Goal: Information Seeking & Learning: Learn about a topic

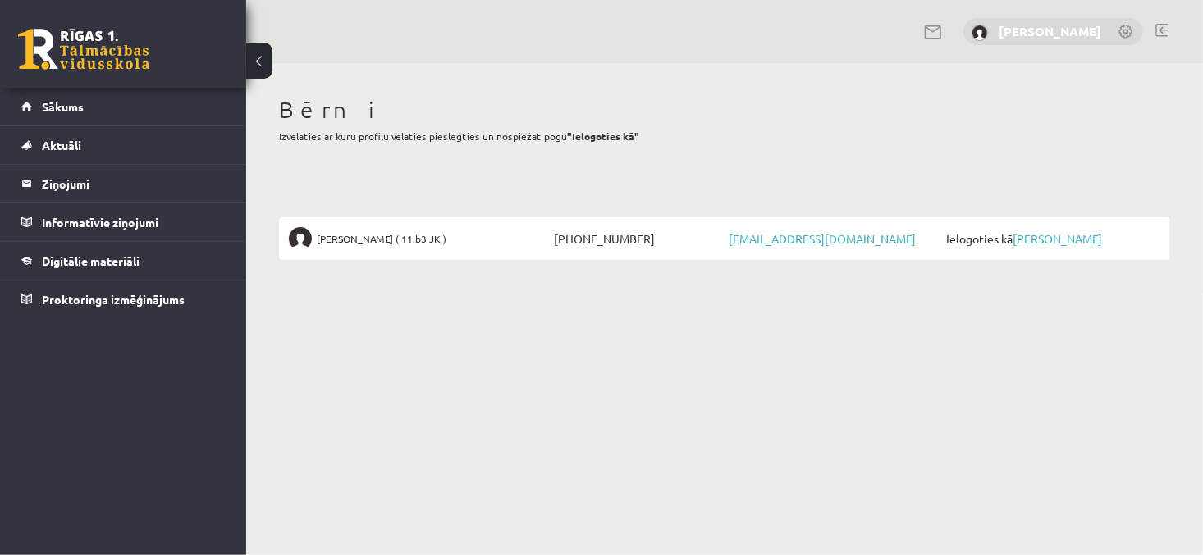
click at [1076, 25] on link "[PERSON_NAME]" at bounding box center [1049, 31] width 103 height 16
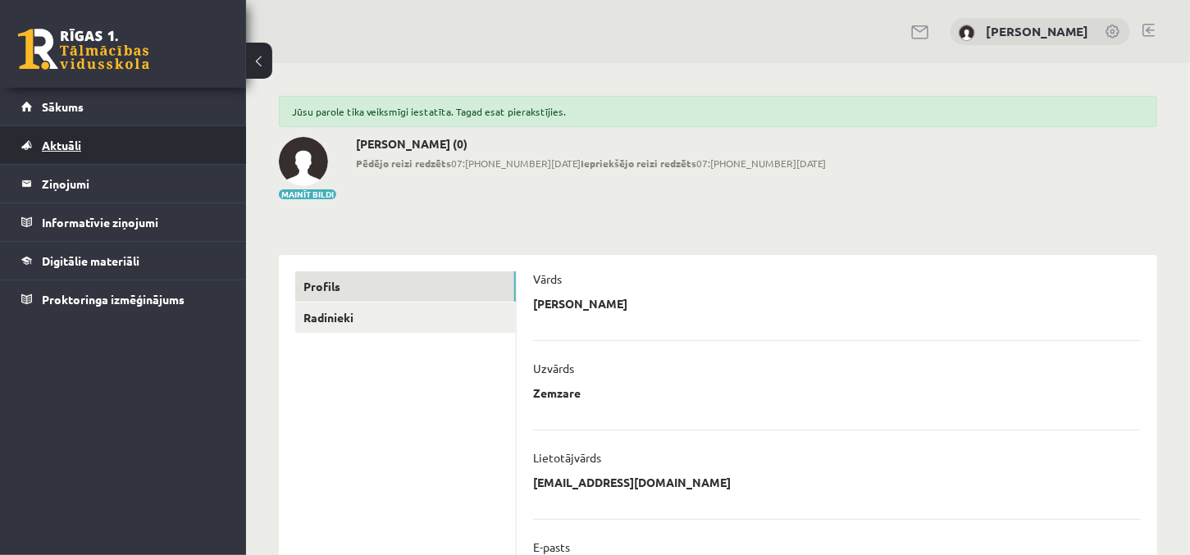
click at [71, 139] on span "Aktuāli" at bounding box center [61, 145] width 39 height 15
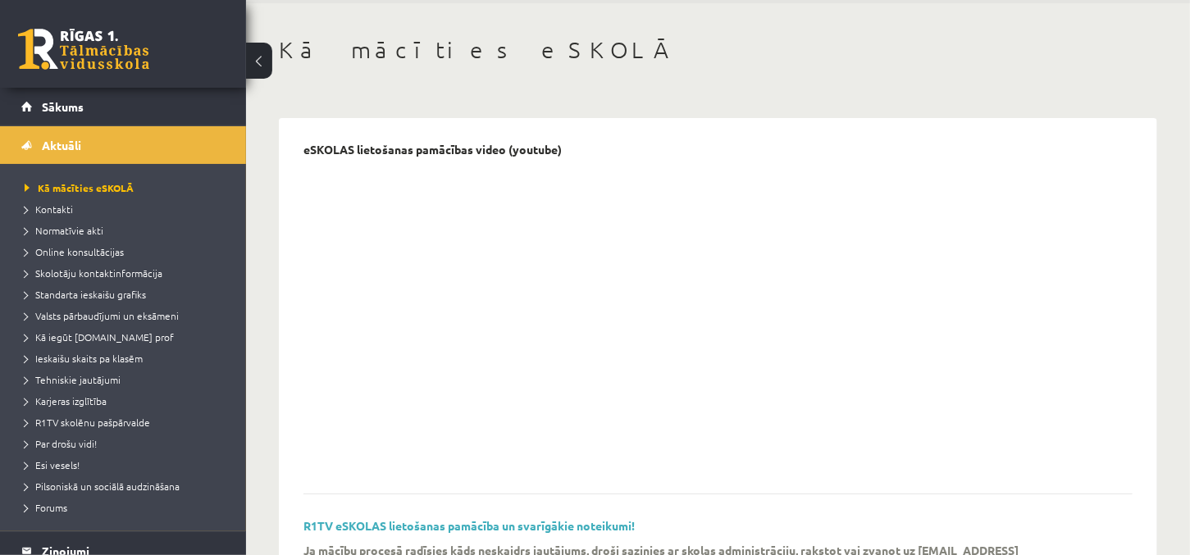
scroll to position [82, 0]
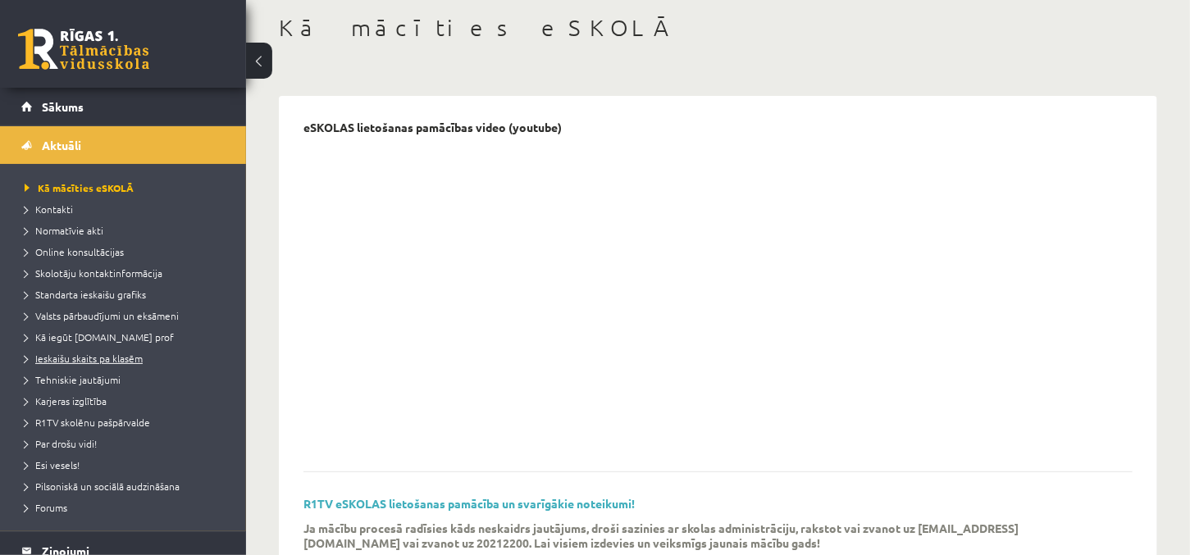
click at [136, 356] on span "Ieskaišu skaits pa klasēm" at bounding box center [84, 358] width 118 height 13
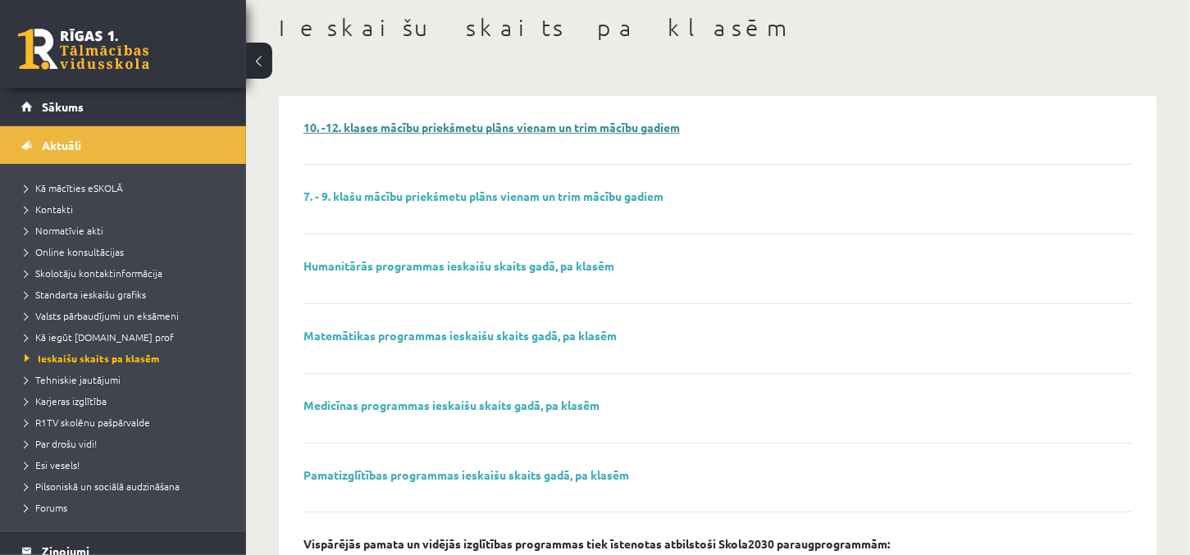
click at [395, 129] on link "10. -12. klases mācību priekšmetu plāns vienam un trim mācību gadiem" at bounding box center [492, 127] width 377 height 15
click at [441, 267] on link "Humanitārās programmas ieskaišu skaits gadā, pa klasēm" at bounding box center [459, 265] width 311 height 15
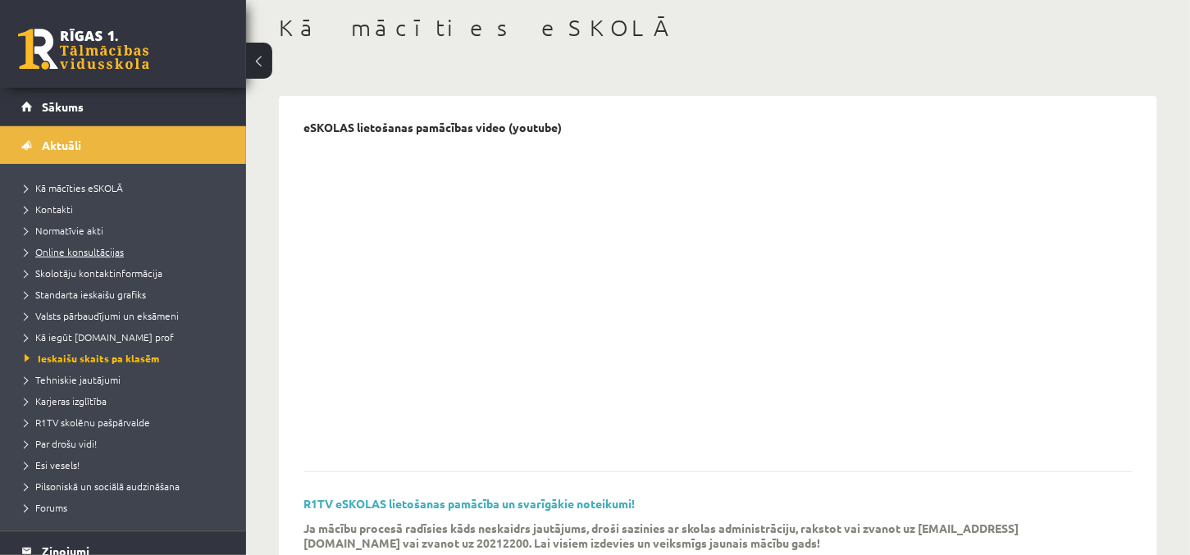
click at [109, 245] on span "Online konsultācijas" at bounding box center [74, 251] width 99 height 13
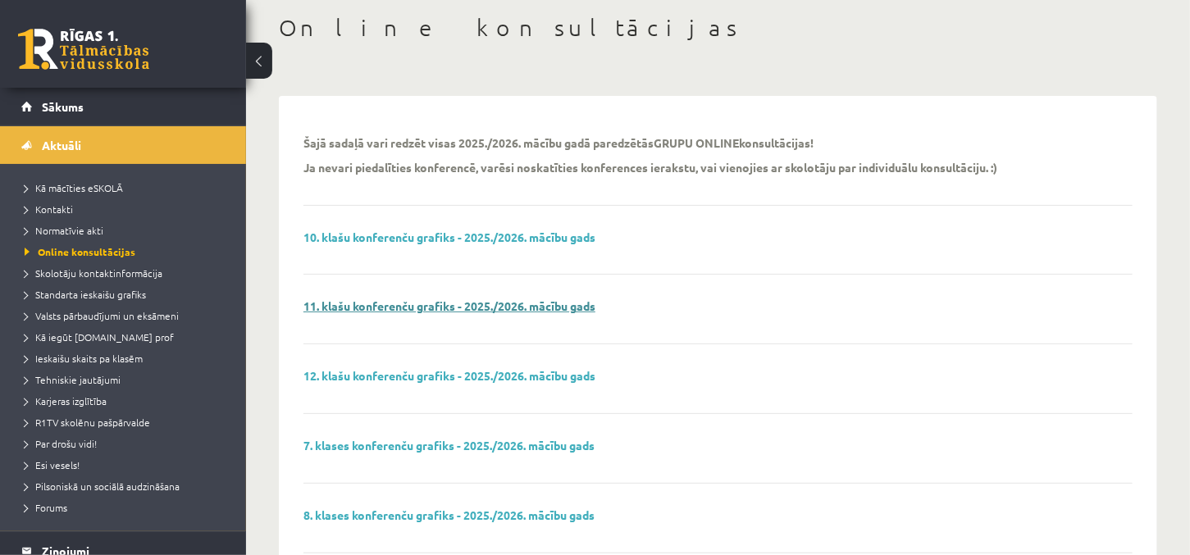
click at [380, 303] on link "11. klašu konferenču grafiks - 2025./2026. mācību gads" at bounding box center [450, 306] width 292 height 15
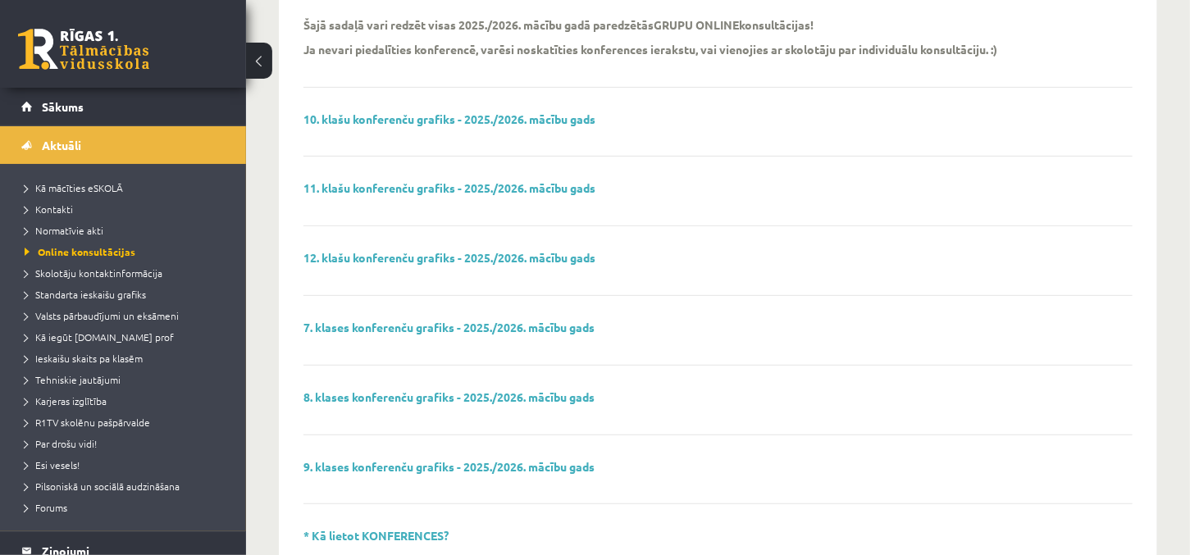
scroll to position [164, 0]
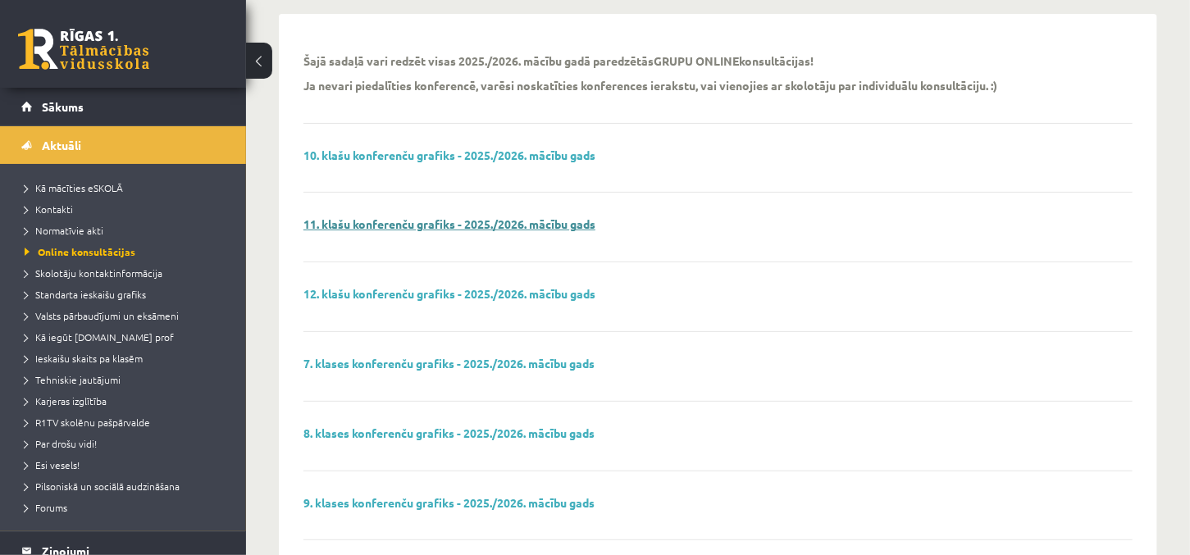
click at [404, 224] on link "11. klašu konferenču grafiks - 2025./2026. mācību gads" at bounding box center [450, 224] width 292 height 15
click at [116, 355] on span "Ieskaišu skaits pa klasēm" at bounding box center [84, 358] width 118 height 13
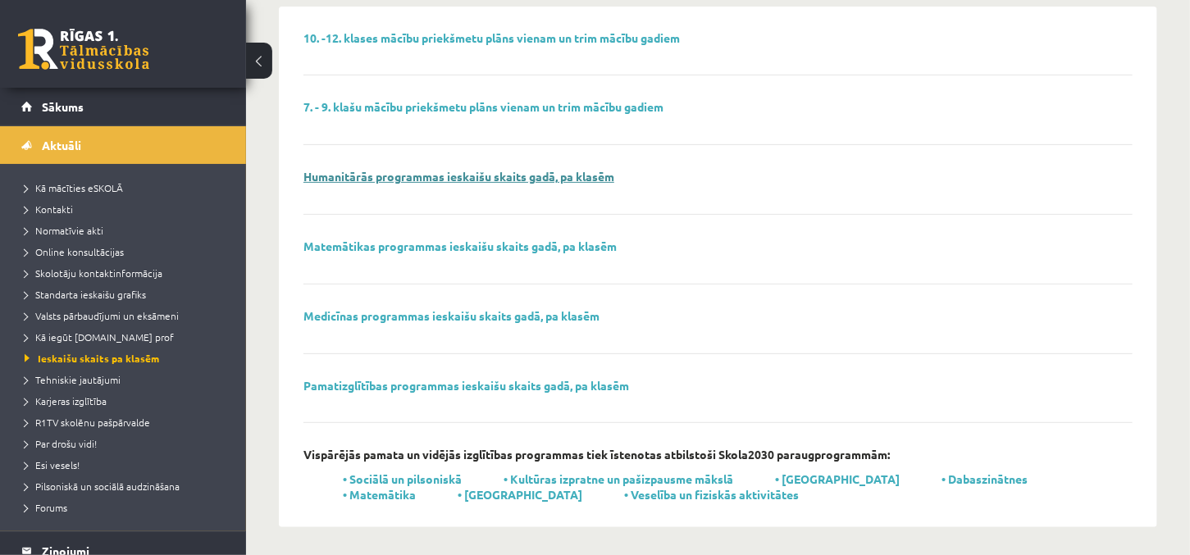
scroll to position [173, 0]
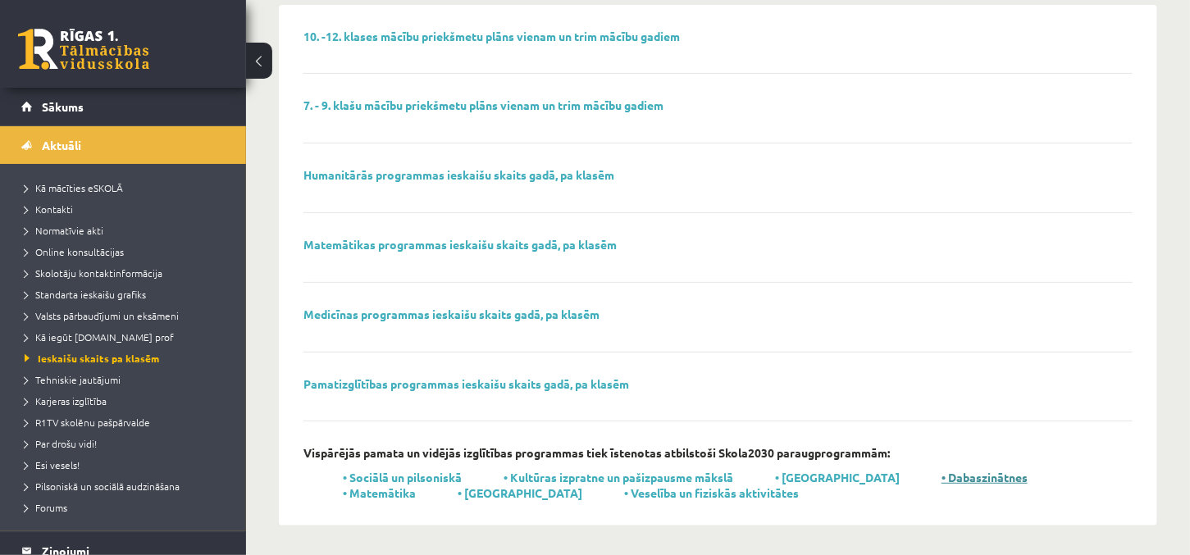
click at [942, 473] on link "• Dabaszinātnes" at bounding box center [985, 477] width 86 height 15
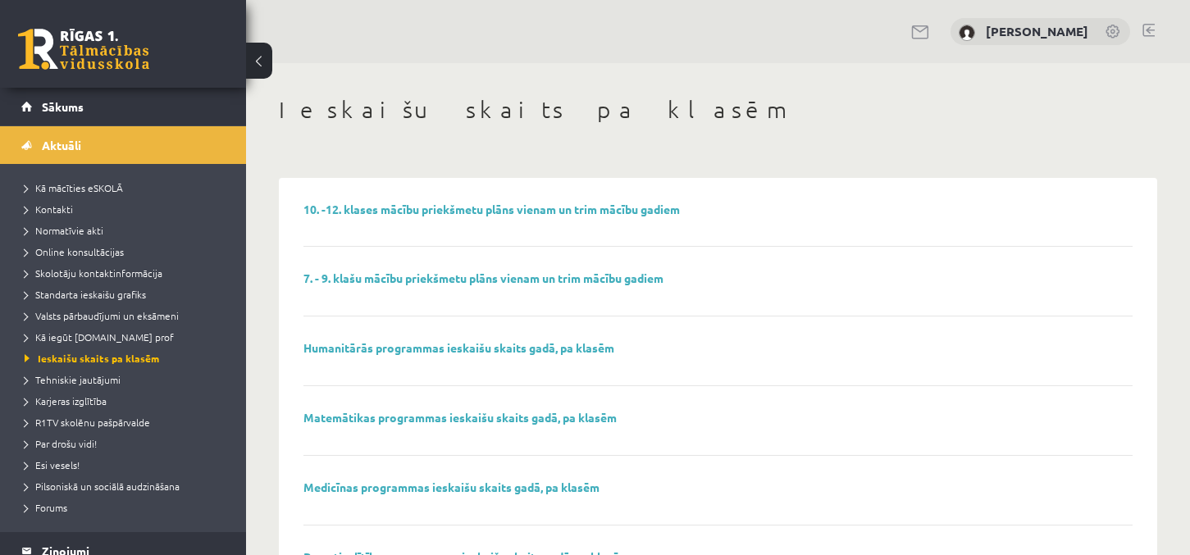
scroll to position [173, 0]
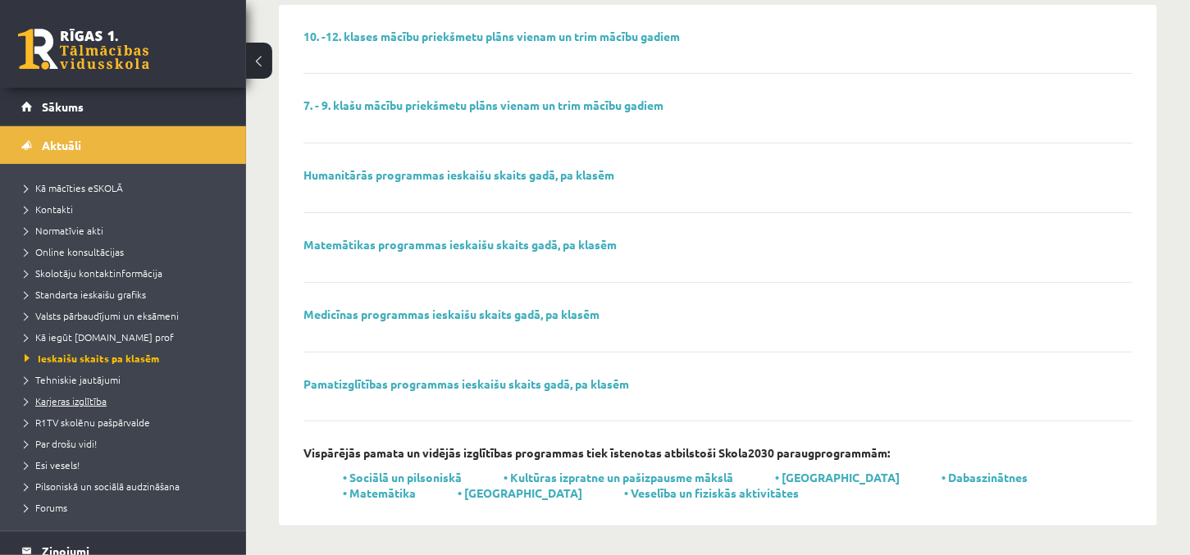
click at [96, 396] on span "Karjeras izglītība" at bounding box center [66, 401] width 82 height 13
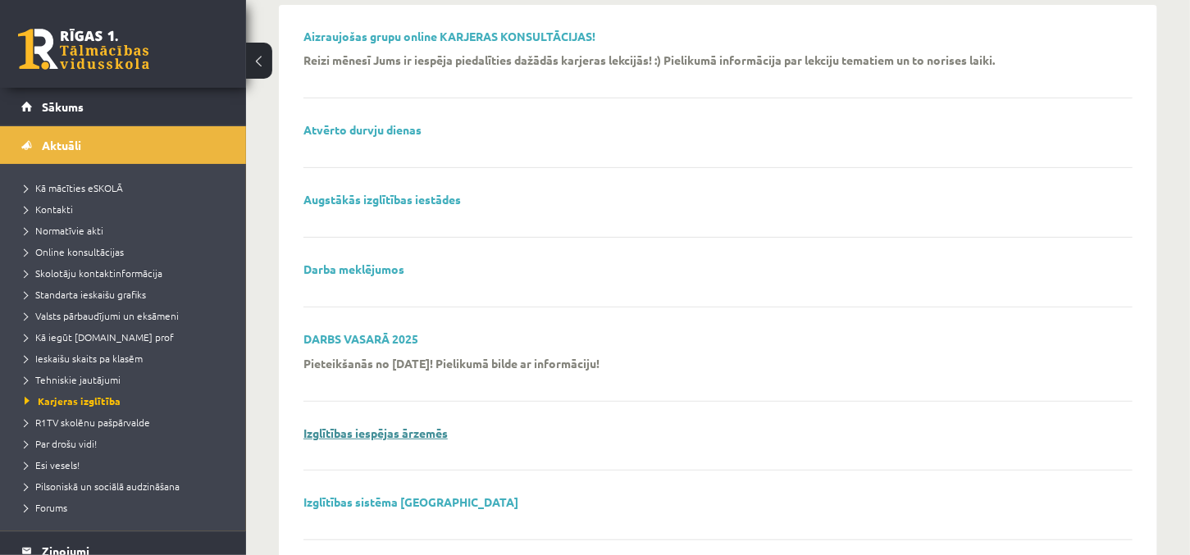
click at [330, 431] on link "Izglītības iespējas ārzemēs" at bounding box center [376, 433] width 144 height 15
click at [135, 318] on span "Valsts pārbaudījumi un eksāmeni" at bounding box center [102, 315] width 154 height 13
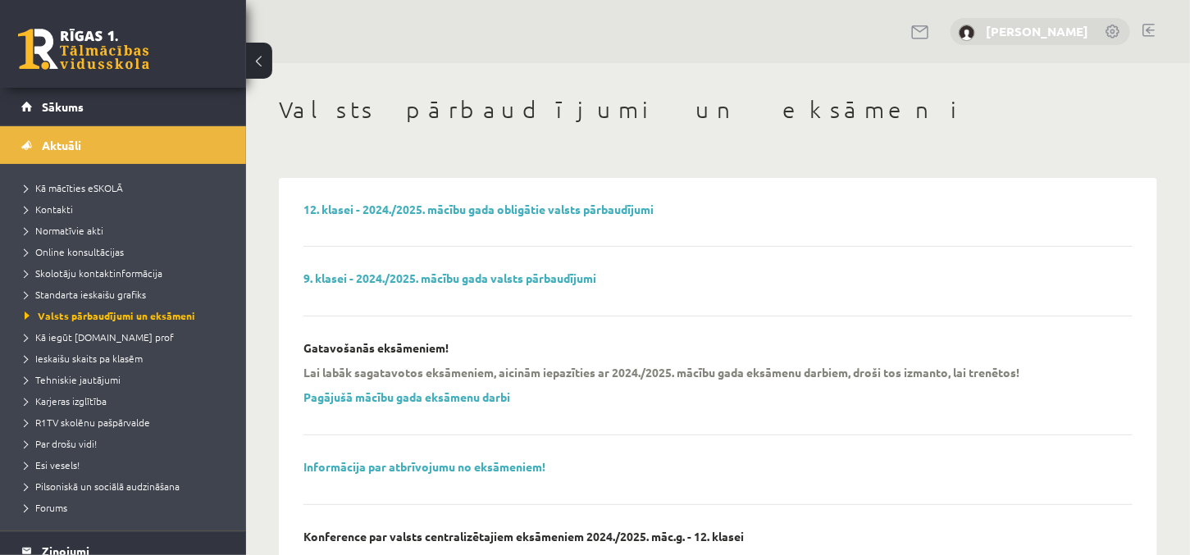
click at [1053, 30] on link "[PERSON_NAME]" at bounding box center [1037, 31] width 103 height 16
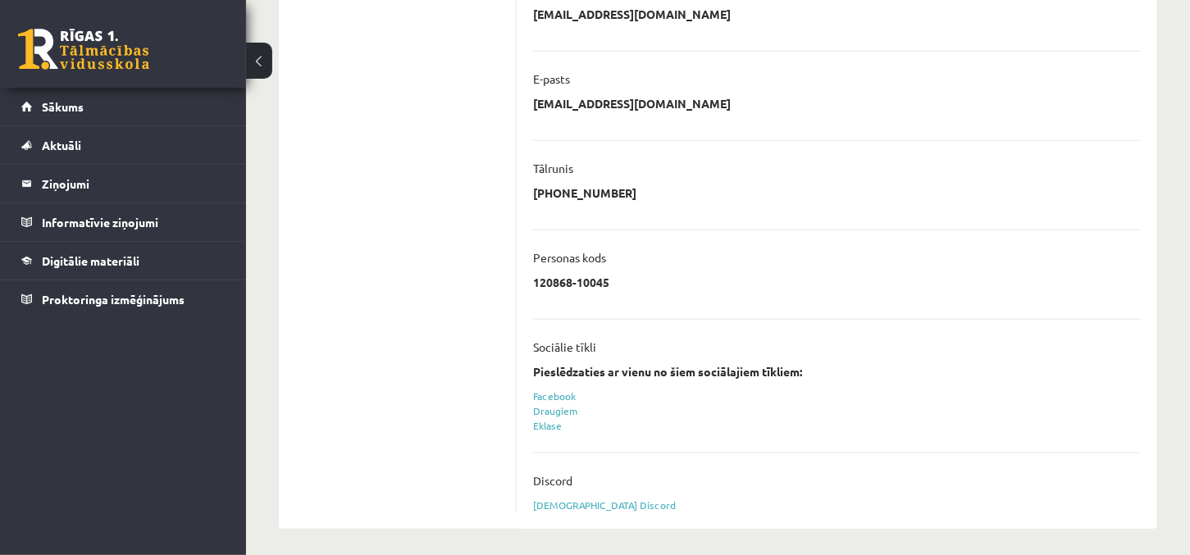
scroll to position [431, 0]
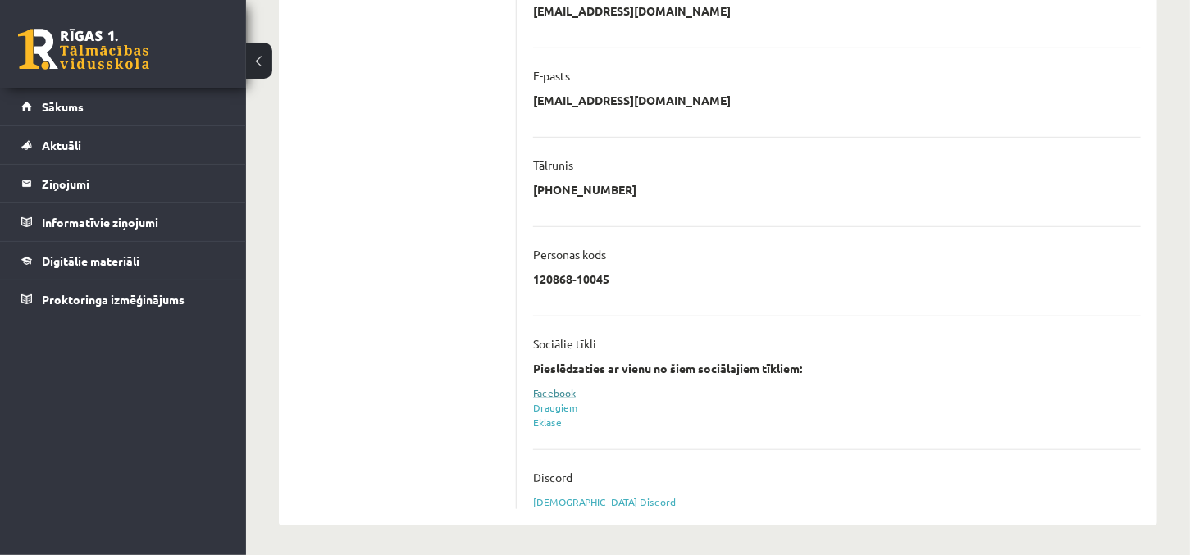
click at [571, 387] on link "Facebook" at bounding box center [554, 392] width 43 height 13
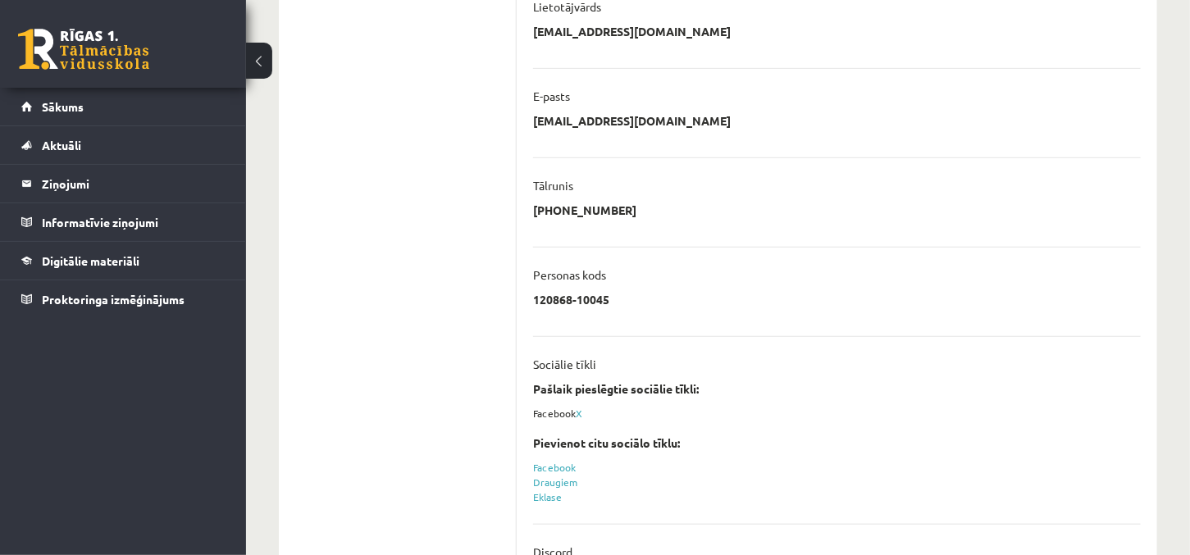
scroll to position [486, 0]
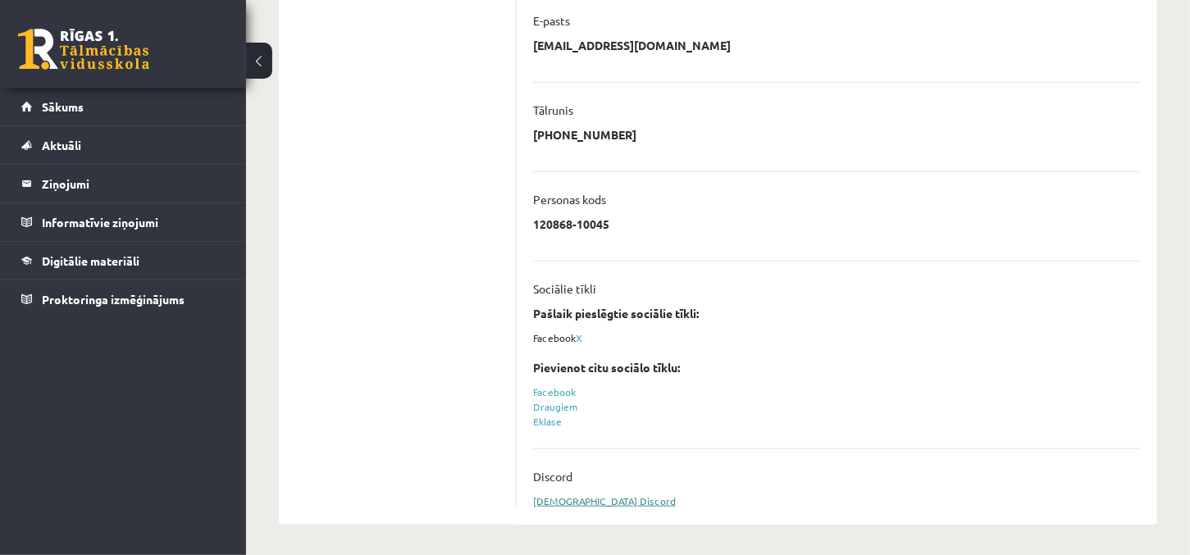
click at [599, 497] on link "[DEMOGRAPHIC_DATA] Discord" at bounding box center [604, 501] width 143 height 13
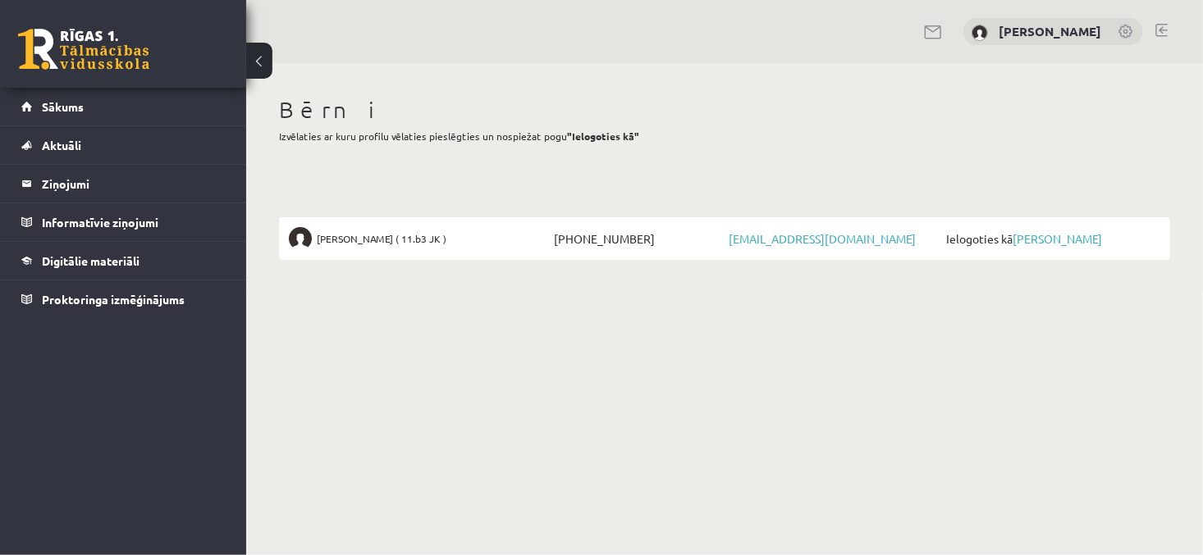
click at [1158, 26] on link at bounding box center [1161, 30] width 12 height 13
